Goal: Check status

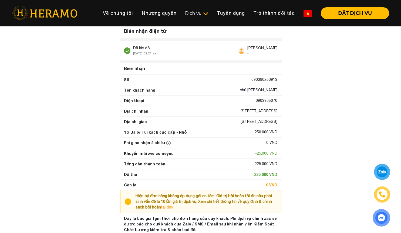
click at [267, 100] on div "0903905070" at bounding box center [267, 101] width 22 height 6
copy div "0903905070"
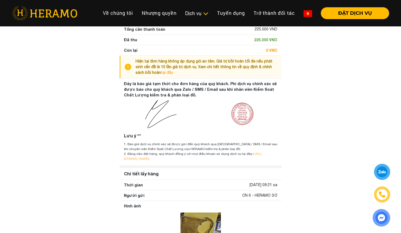
scroll to position [270, 0]
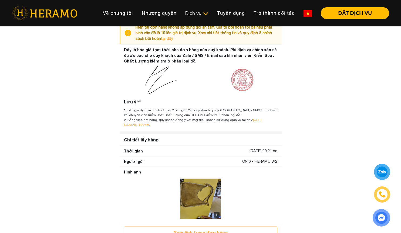
scroll to position [304, 0]
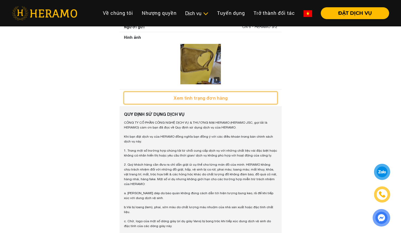
click at [225, 97] on button "Xem tình trạng đơn hàng" at bounding box center [200, 98] width 153 height 12
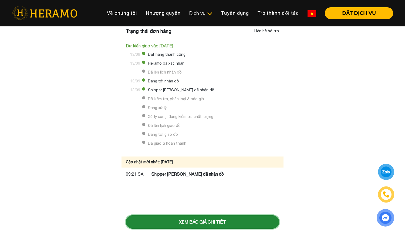
click at [197, 221] on button "Xem báo giá chi tiết" at bounding box center [202, 222] width 153 height 13
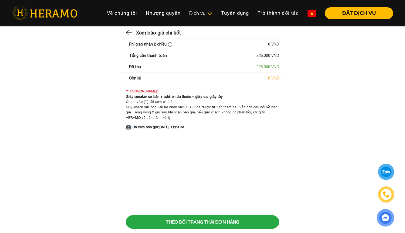
click at [245, 147] on html "Toggle Về chúng tôi Nhượng quyền thương hiệu Nhượng quyền Dịch vụ Dịch vụ Giặt …" at bounding box center [202, 74] width 405 height 149
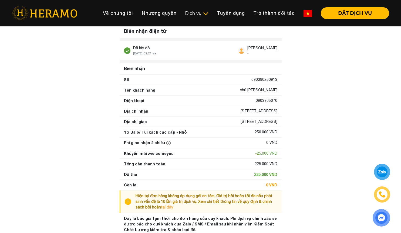
click at [269, 99] on div "0903905070" at bounding box center [267, 101] width 22 height 6
copy div "0903905070"
